Goal: Task Accomplishment & Management: Use online tool/utility

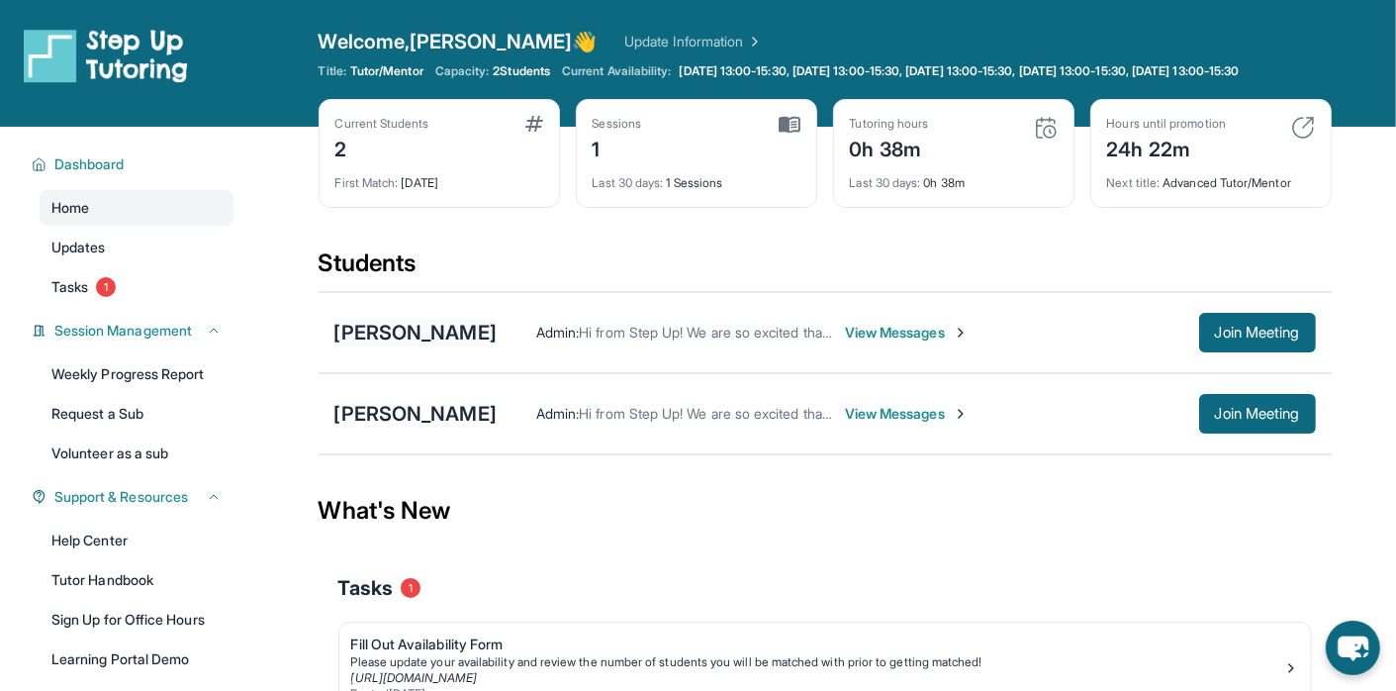
click at [479, 346] on div "[PERSON_NAME]" at bounding box center [415, 333] width 162 height 28
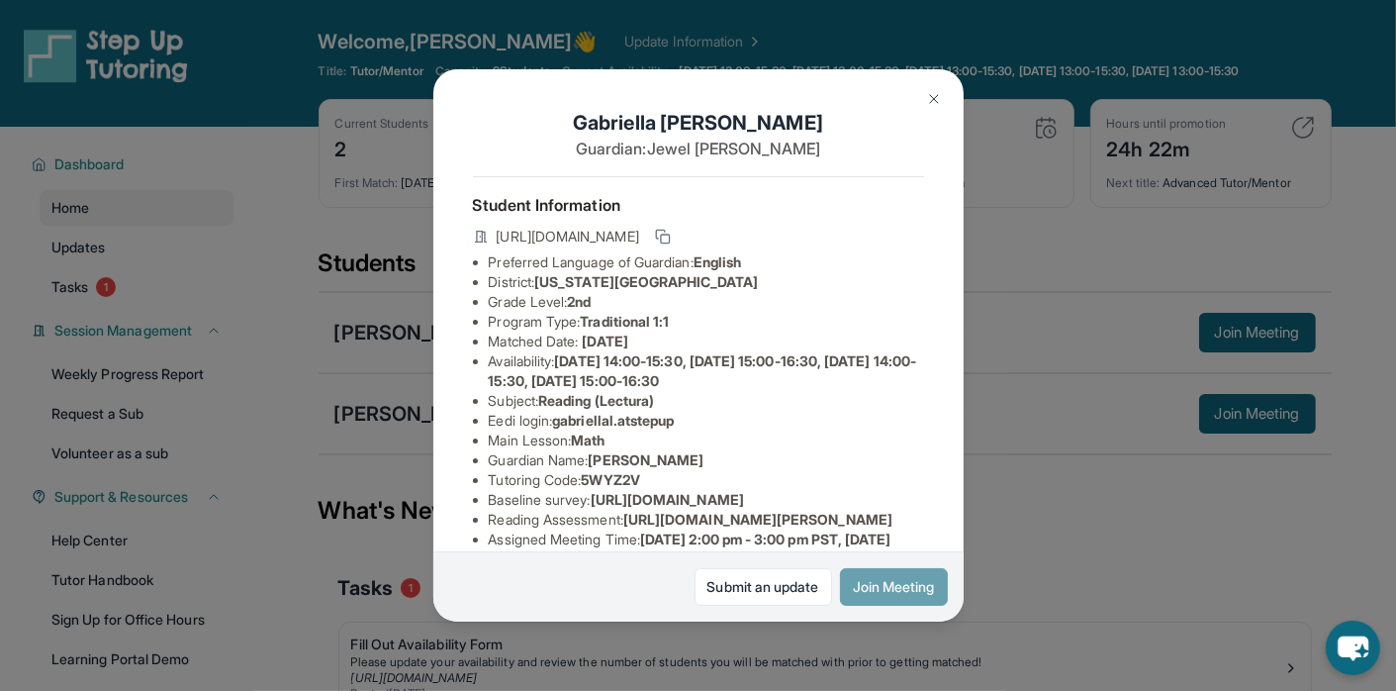
click at [873, 585] on button "Join Meeting" at bounding box center [894, 587] width 108 height 38
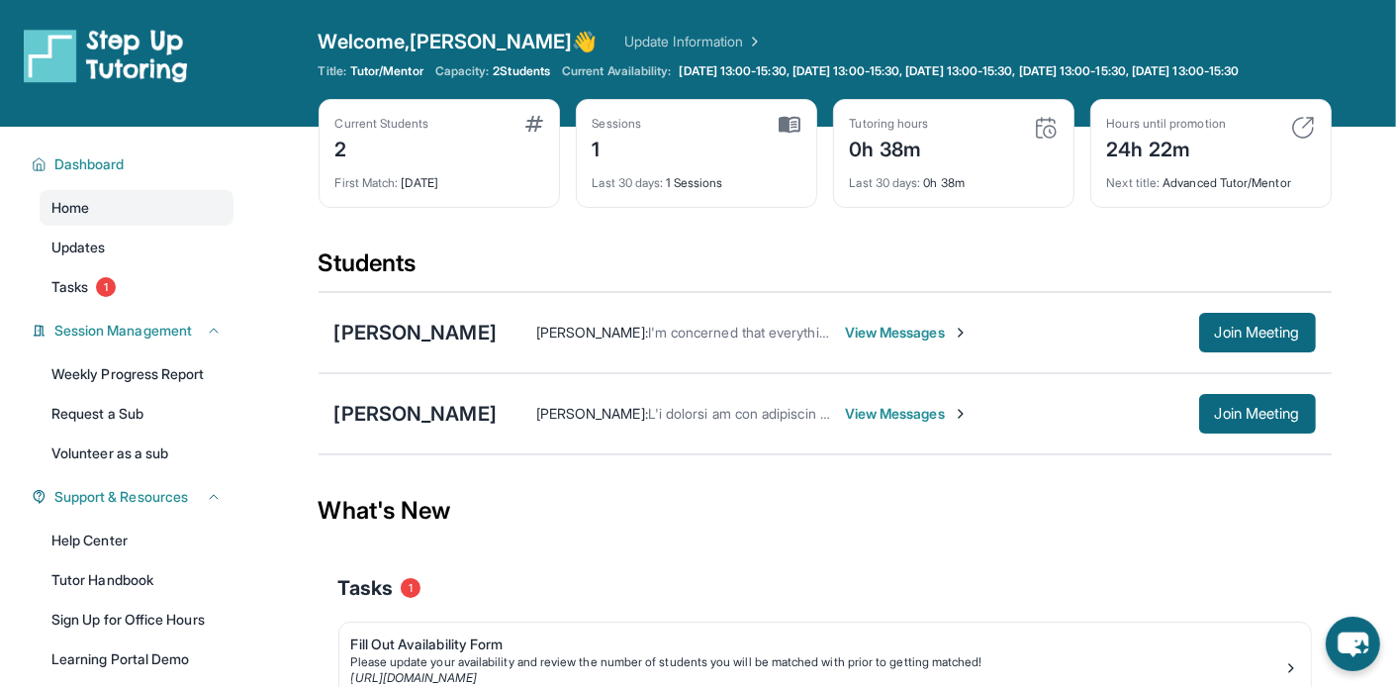
click at [969, 342] on span "View Messages" at bounding box center [907, 333] width 124 height 20
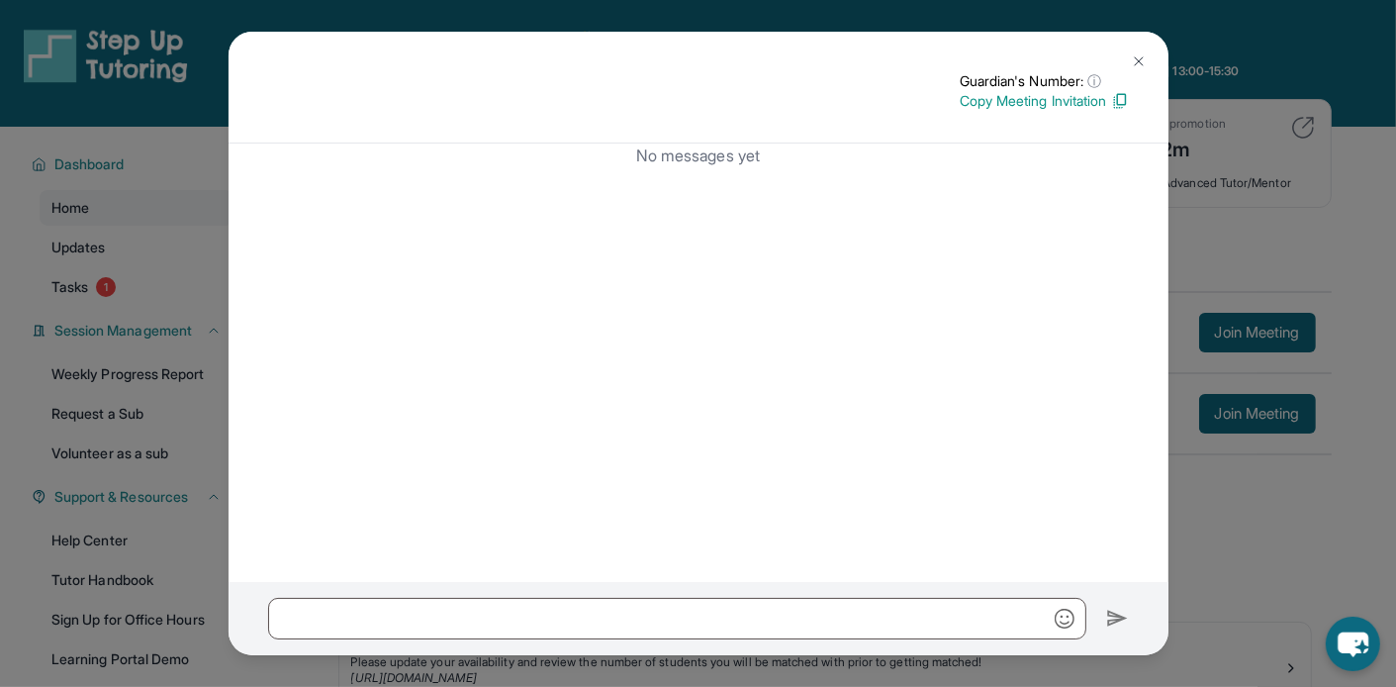
click at [1081, 96] on p "Copy Meeting Invitation" at bounding box center [1044, 101] width 169 height 20
click at [1135, 63] on img at bounding box center [1139, 61] width 16 height 16
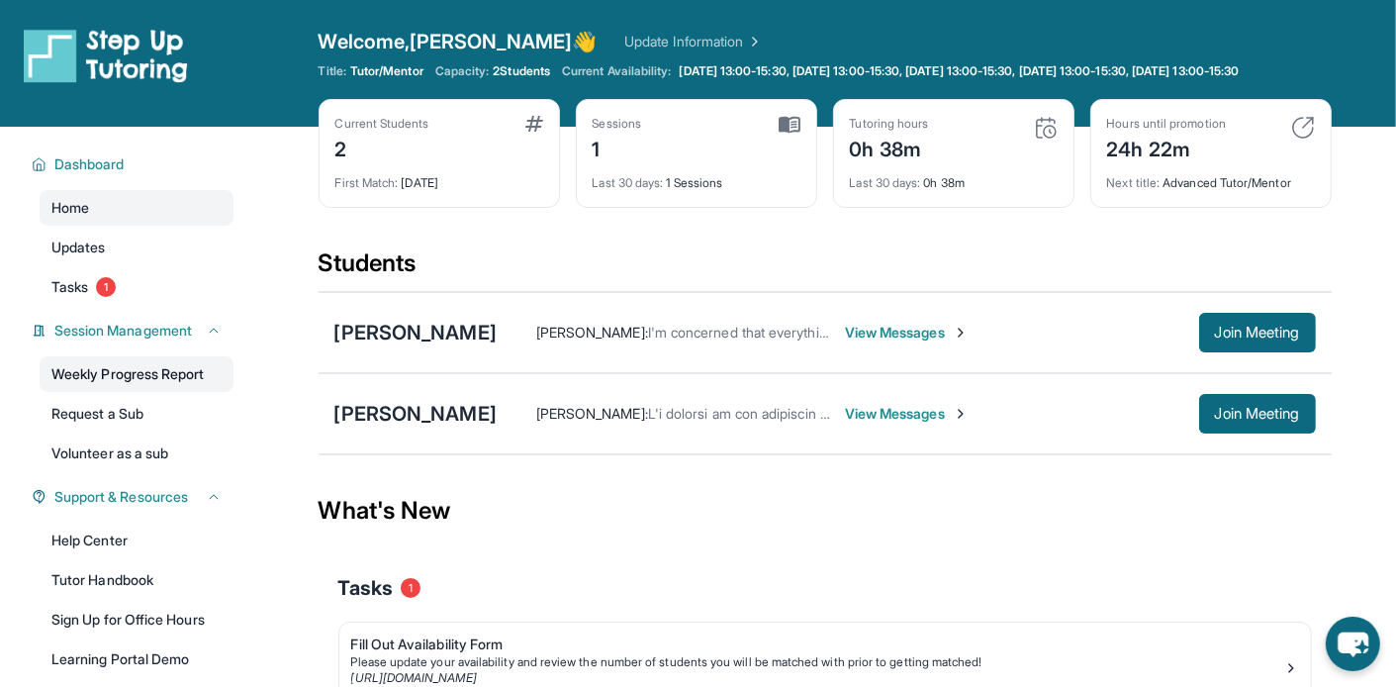
click at [190, 390] on link "Weekly Progress Report" at bounding box center [137, 374] width 194 height 36
